Goal: Task Accomplishment & Management: Use online tool/utility

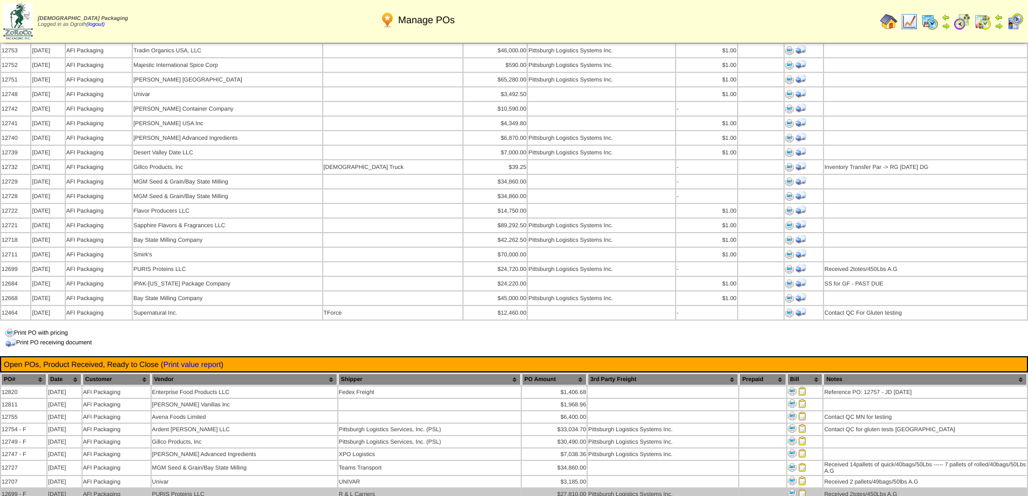
scroll to position [809, 0]
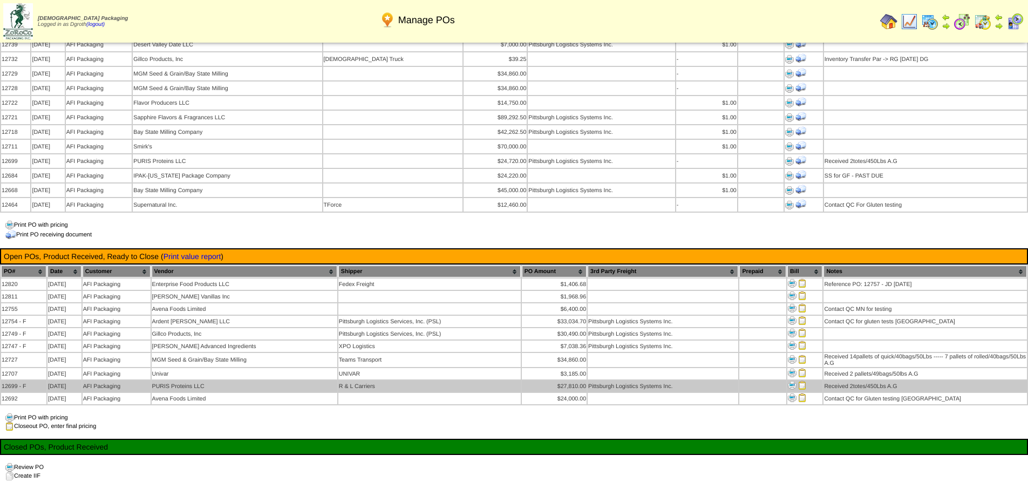
click at [801, 381] on img at bounding box center [802, 385] width 9 height 9
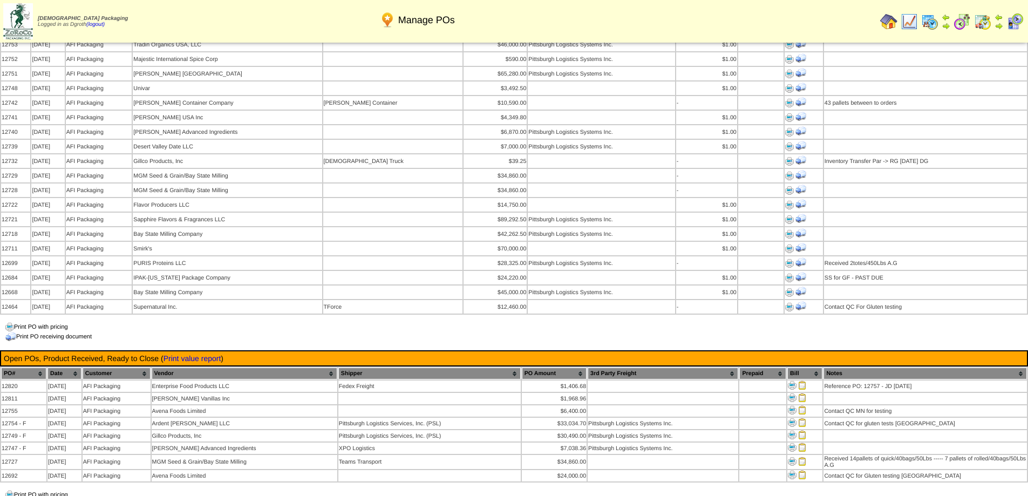
scroll to position [971, 0]
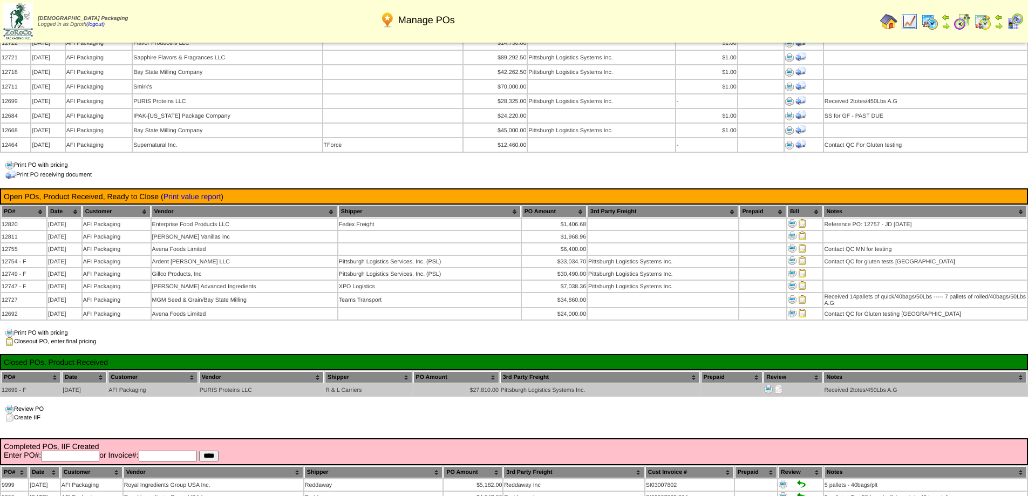
click at [779, 385] on img at bounding box center [778, 389] width 9 height 9
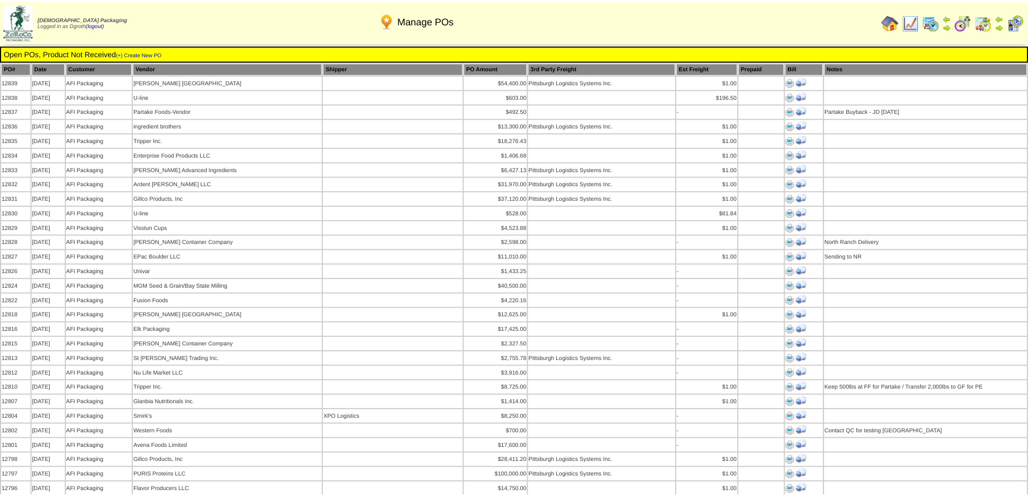
scroll to position [971, 0]
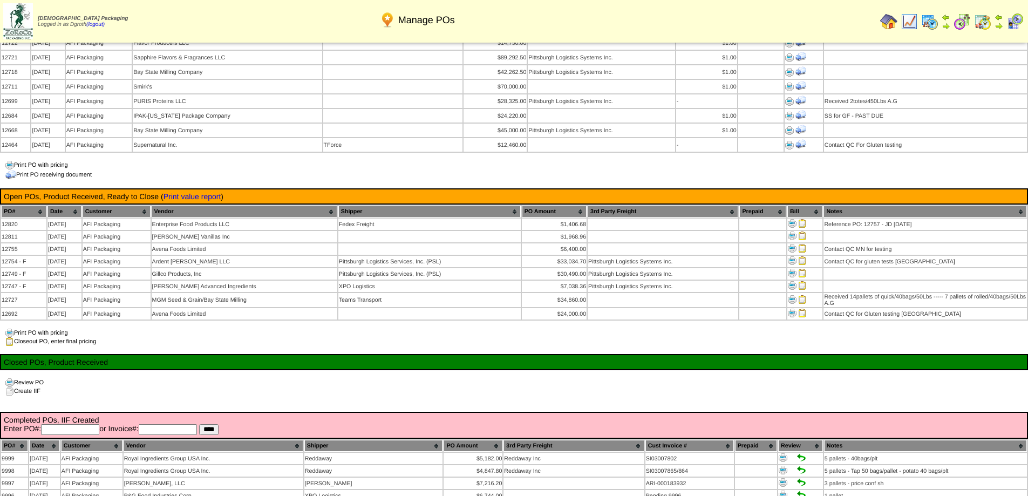
click at [887, 16] on img at bounding box center [888, 21] width 17 height 17
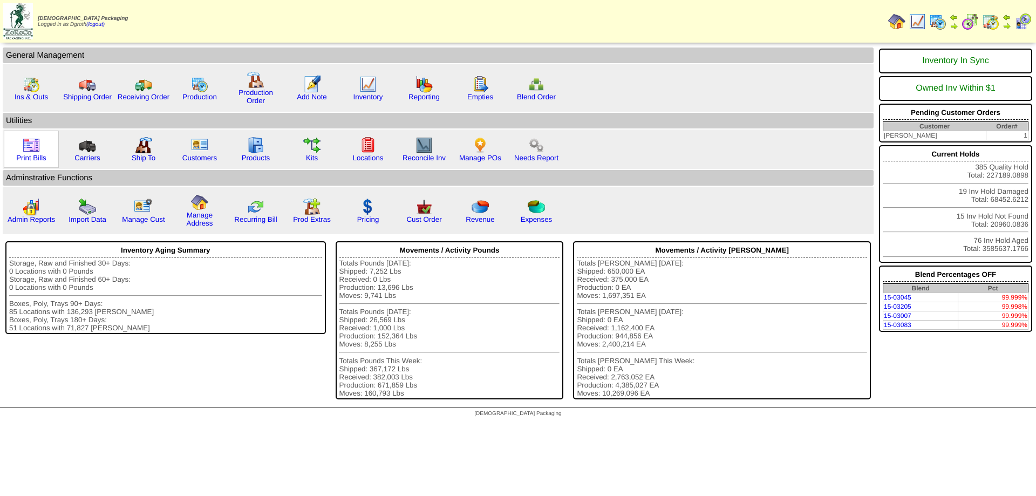
click at [32, 151] on img at bounding box center [31, 145] width 17 height 17
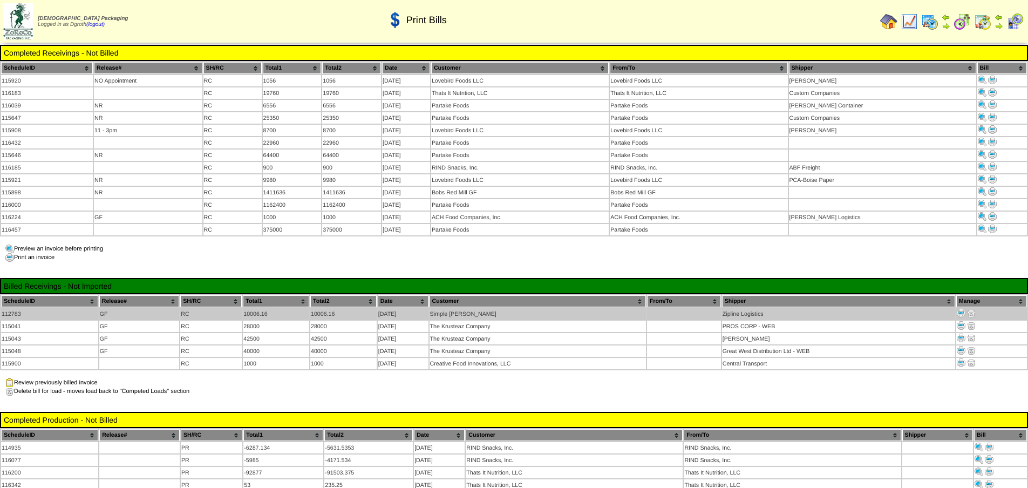
click at [970, 309] on img at bounding box center [971, 313] width 9 height 9
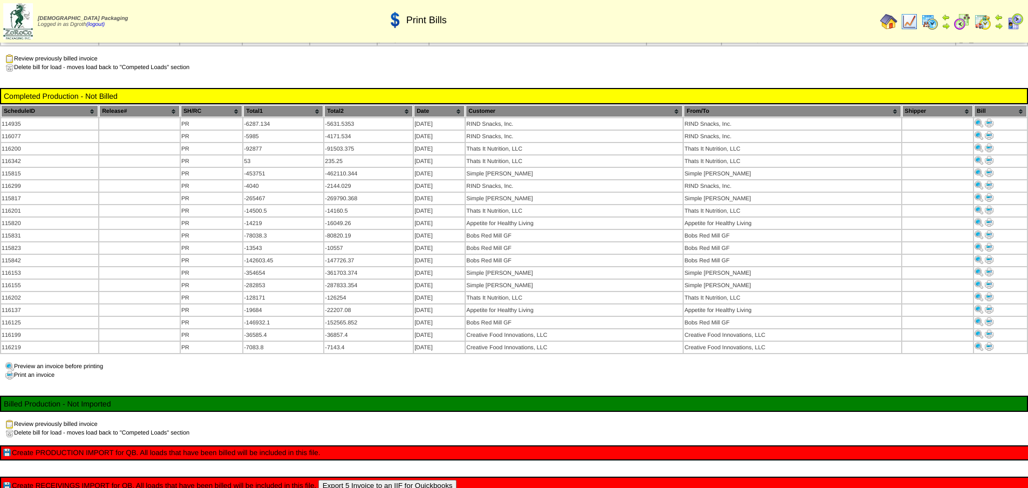
scroll to position [342, 0]
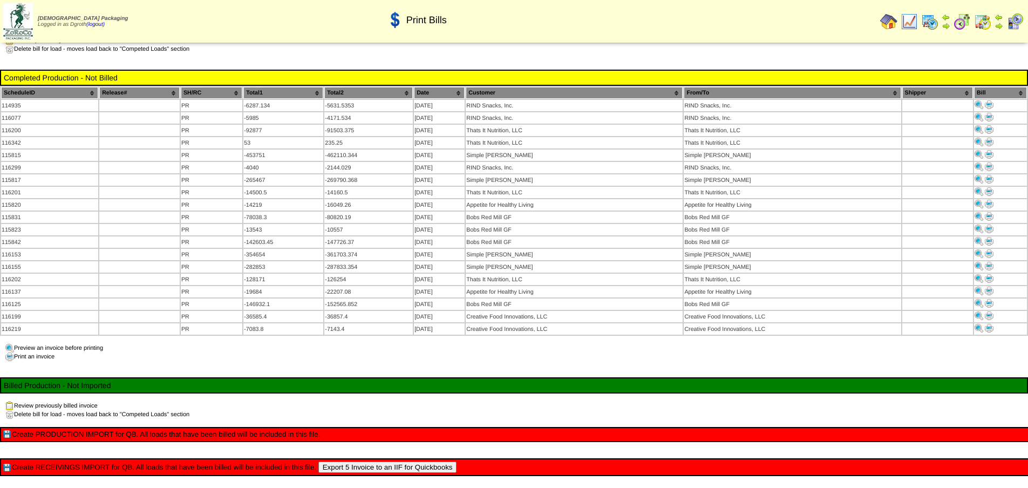
click at [390, 461] on button "Export 5 Invoice to an IIF for Quickbooks" at bounding box center [387, 466] width 139 height 11
drag, startPoint x: 628, startPoint y: 59, endPoint x: 406, endPoint y: 19, distance: 225.8
click at [628, 59] on div "Print Bills Completed Receivings - Not Billed ScheduleID Release# SH/RC Total1 …" at bounding box center [514, 98] width 1028 height 790
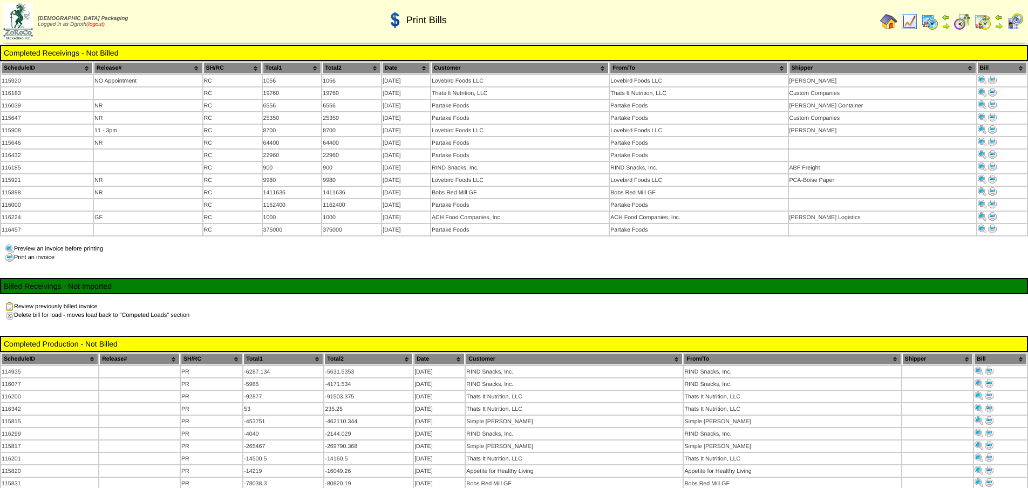
click at [103, 25] on link "(logout)" at bounding box center [95, 25] width 18 height 6
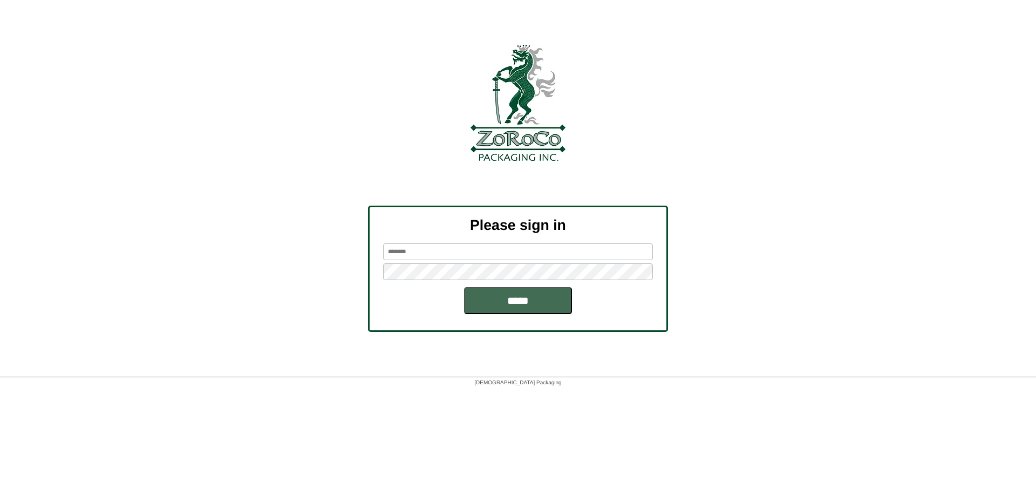
type input "******"
click at [536, 309] on input "*****" at bounding box center [518, 300] width 108 height 27
